Goal: Task Accomplishment & Management: Manage account settings

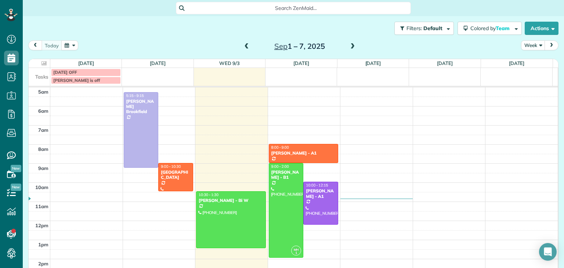
scroll to position [38, 0]
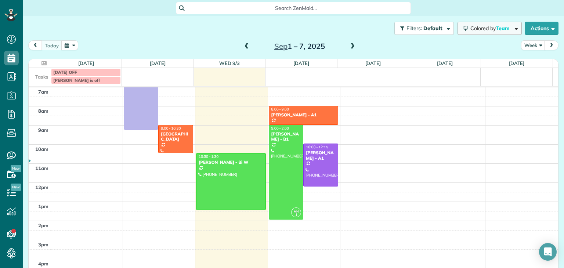
click at [479, 30] on span "Colored by Team" at bounding box center [492, 28] width 42 height 7
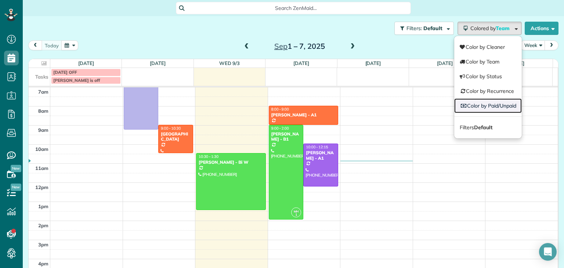
click at [497, 103] on link "Color by Paid/Unpaid" at bounding box center [488, 105] width 68 height 15
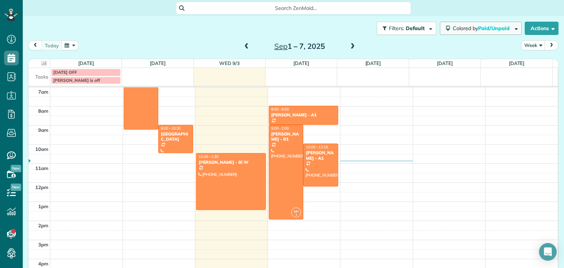
click at [464, 29] on span "Colored by Paid/Unpaid" at bounding box center [483, 28] width 60 height 7
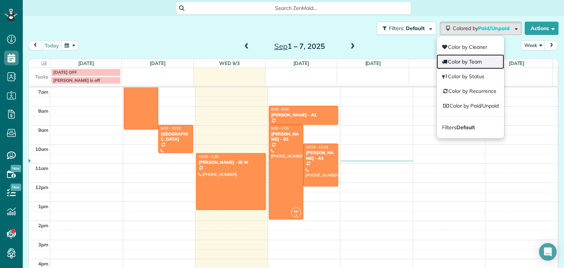
click at [464, 60] on link "Color by Team" at bounding box center [471, 61] width 68 height 15
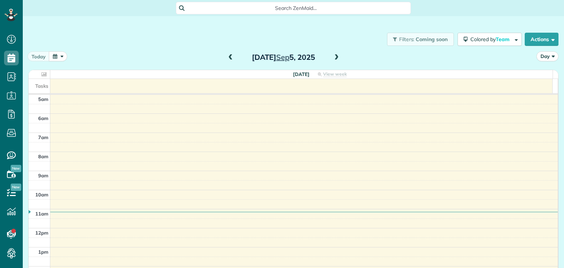
scroll to position [38, 0]
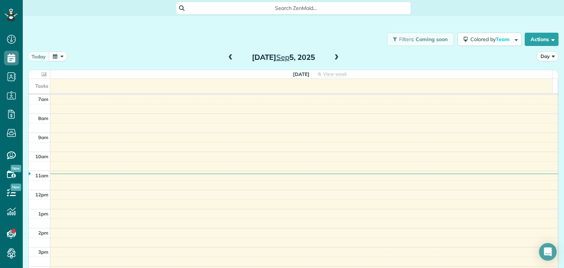
click at [539, 55] on button "Day" at bounding box center [548, 56] width 22 height 10
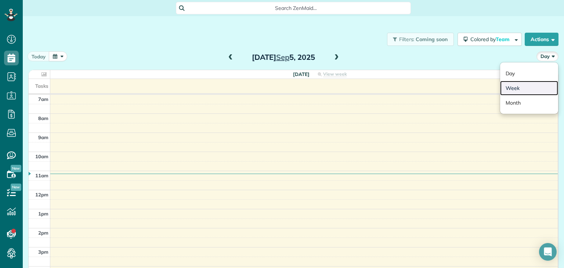
click at [524, 84] on link "Week" at bounding box center [529, 88] width 58 height 15
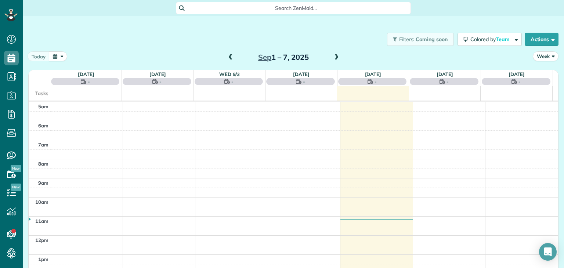
scroll to position [38, 0]
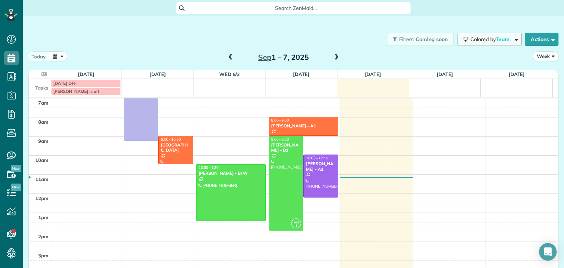
click at [487, 38] on span "Colored by Team" at bounding box center [492, 39] width 42 height 7
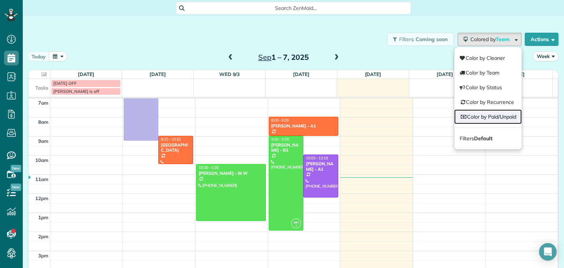
click at [480, 116] on link "Color by Paid/Unpaid" at bounding box center [488, 116] width 68 height 15
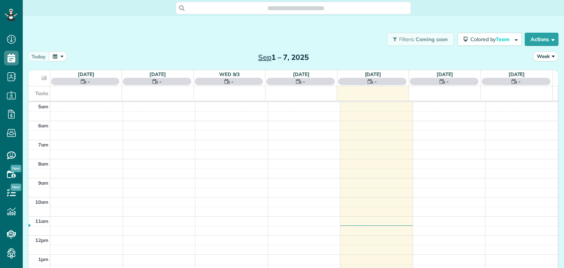
scroll to position [38, 0]
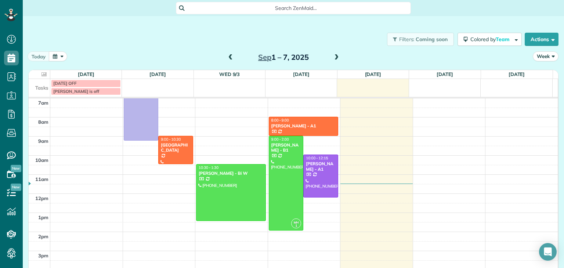
click at [489, 32] on div "Filters: Coming soon Colored by Team Color by Cleaner Color by Team Color by St…" at bounding box center [293, 39] width 541 height 24
click at [489, 36] on span "Colored by Team" at bounding box center [492, 39] width 42 height 7
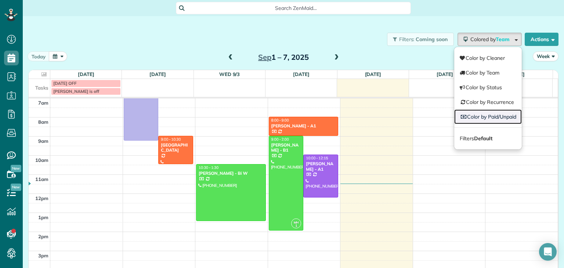
click at [493, 114] on link "Color by Paid/Unpaid" at bounding box center [488, 116] width 68 height 15
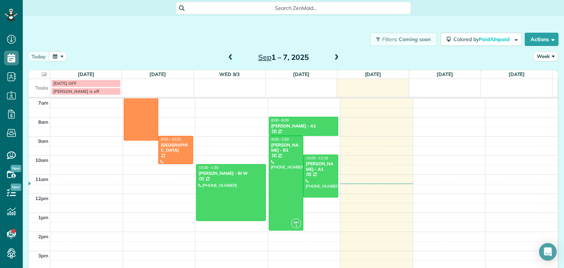
click at [228, 55] on span at bounding box center [231, 57] width 8 height 7
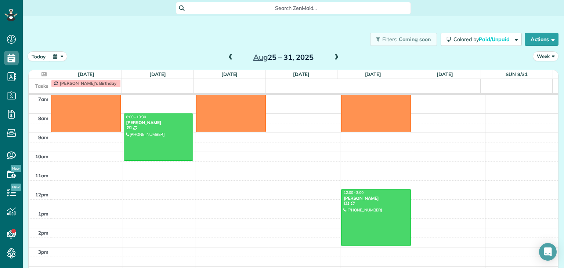
click at [228, 55] on span at bounding box center [231, 57] width 8 height 7
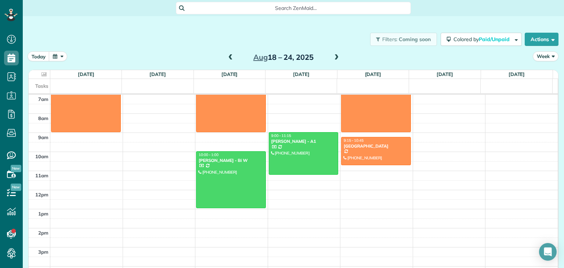
click at [228, 55] on span at bounding box center [231, 57] width 8 height 7
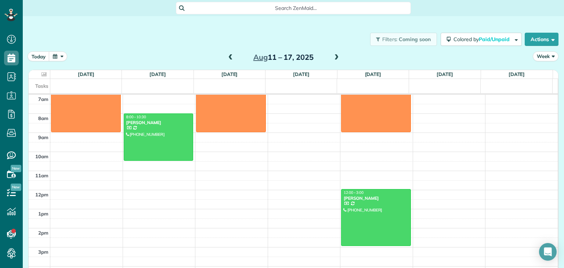
click at [332, 60] on span at bounding box center [336, 57] width 8 height 7
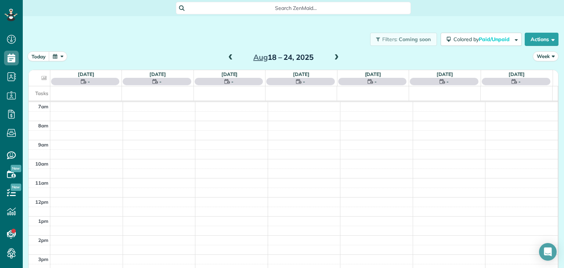
click at [332, 60] on span at bounding box center [336, 57] width 8 height 7
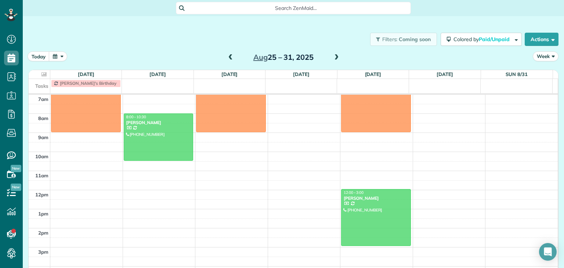
click at [332, 60] on span at bounding box center [336, 57] width 8 height 7
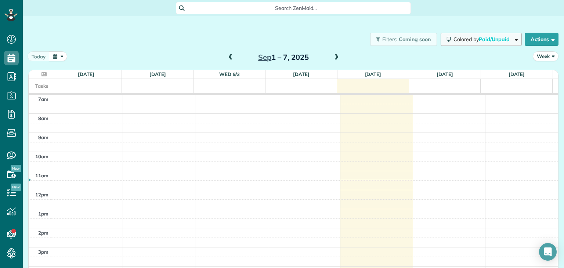
click at [466, 42] on span "Colored by Paid/Unpaid" at bounding box center [483, 39] width 59 height 7
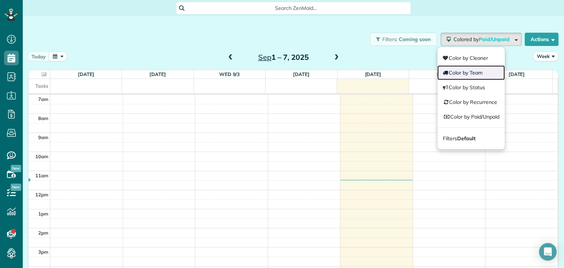
click at [469, 68] on link "Color by Team" at bounding box center [471, 72] width 68 height 15
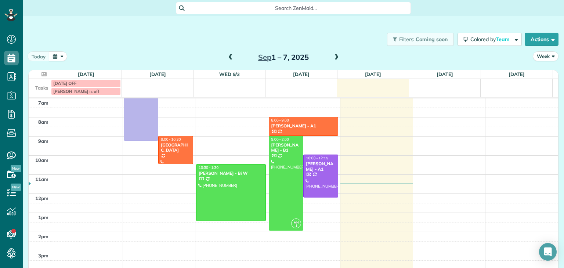
click at [332, 60] on span at bounding box center [336, 57] width 8 height 7
